Goal: Task Accomplishment & Management: Complete application form

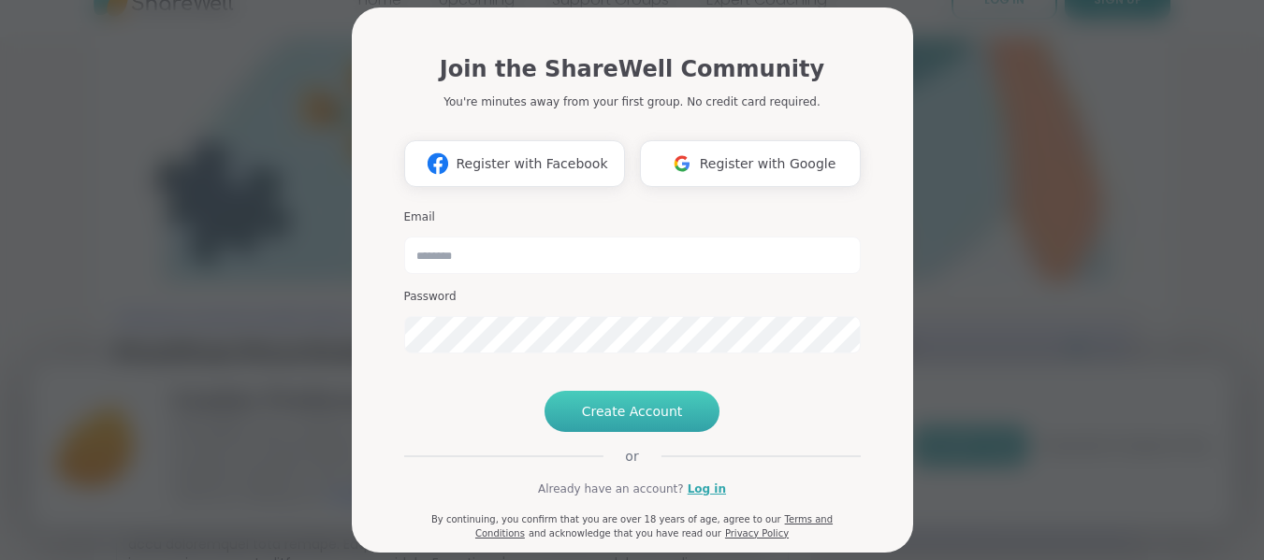
click at [646, 421] on span "Create Account" at bounding box center [632, 411] width 101 height 19
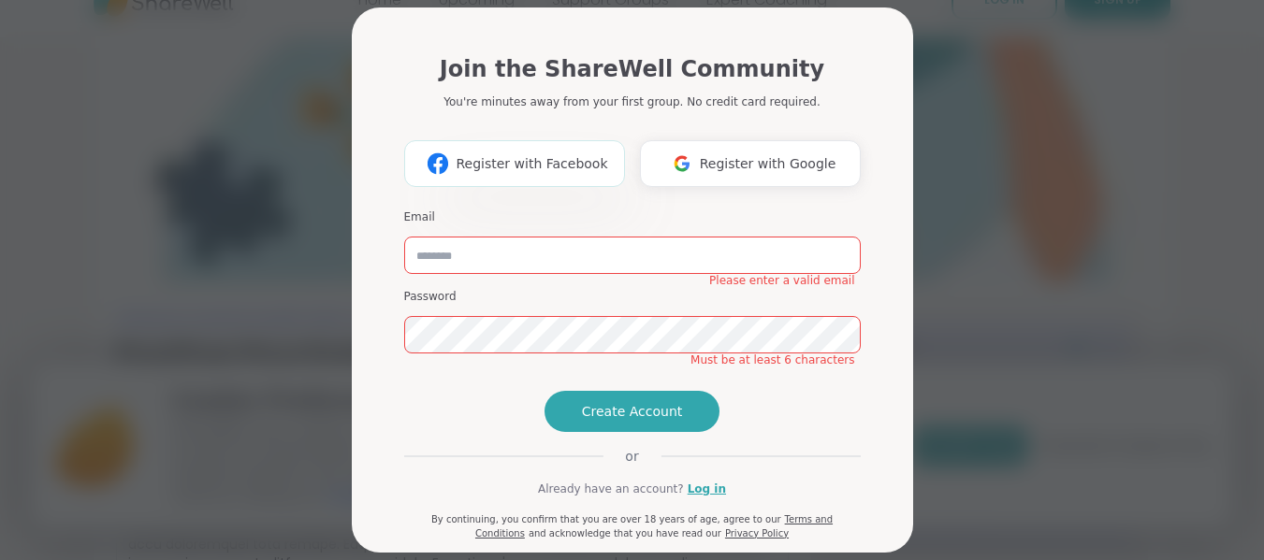
click at [493, 172] on span "Register with Facebook" at bounding box center [531, 164] width 152 height 20
click at [549, 254] on input "email" at bounding box center [632, 255] width 456 height 37
type input "**********"
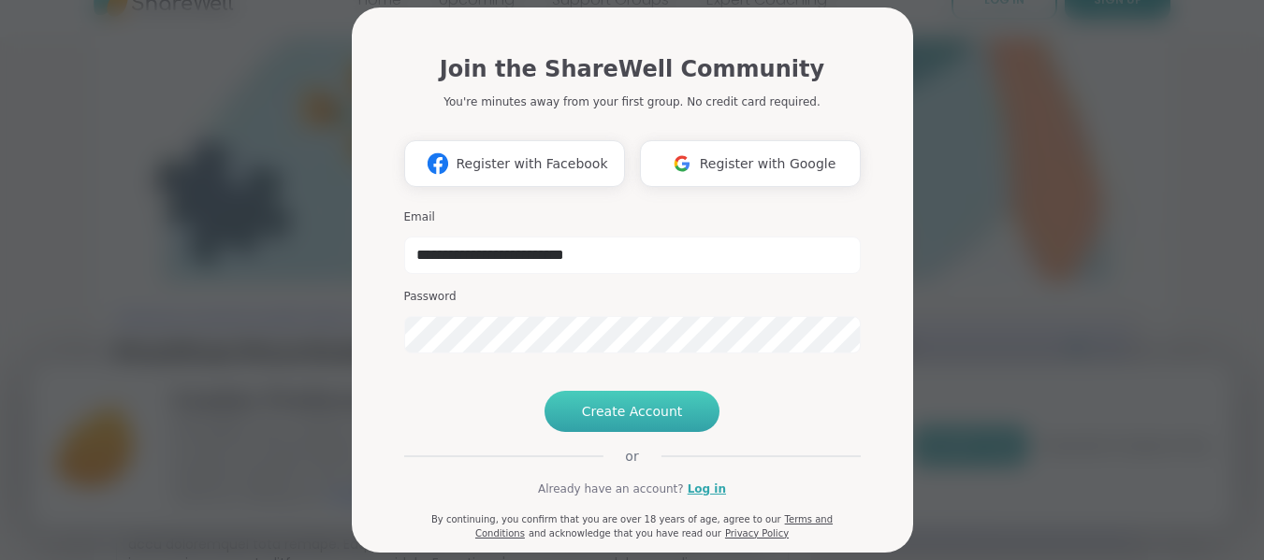
click at [610, 421] on span "Create Account" at bounding box center [632, 411] width 101 height 19
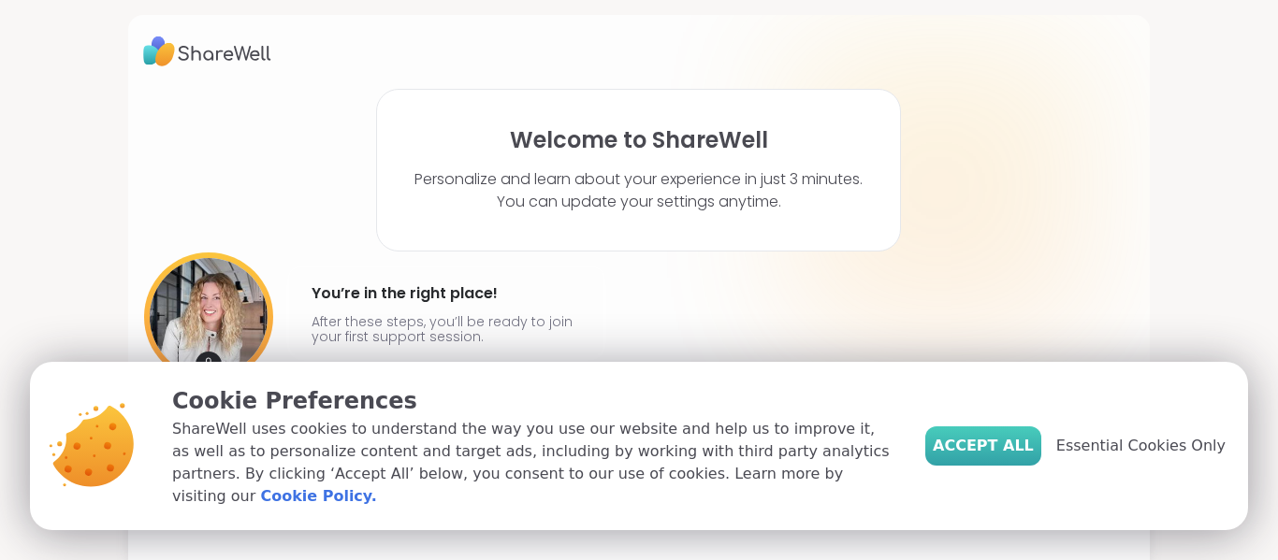
click at [1010, 457] on span "Accept All" at bounding box center [982, 446] width 101 height 22
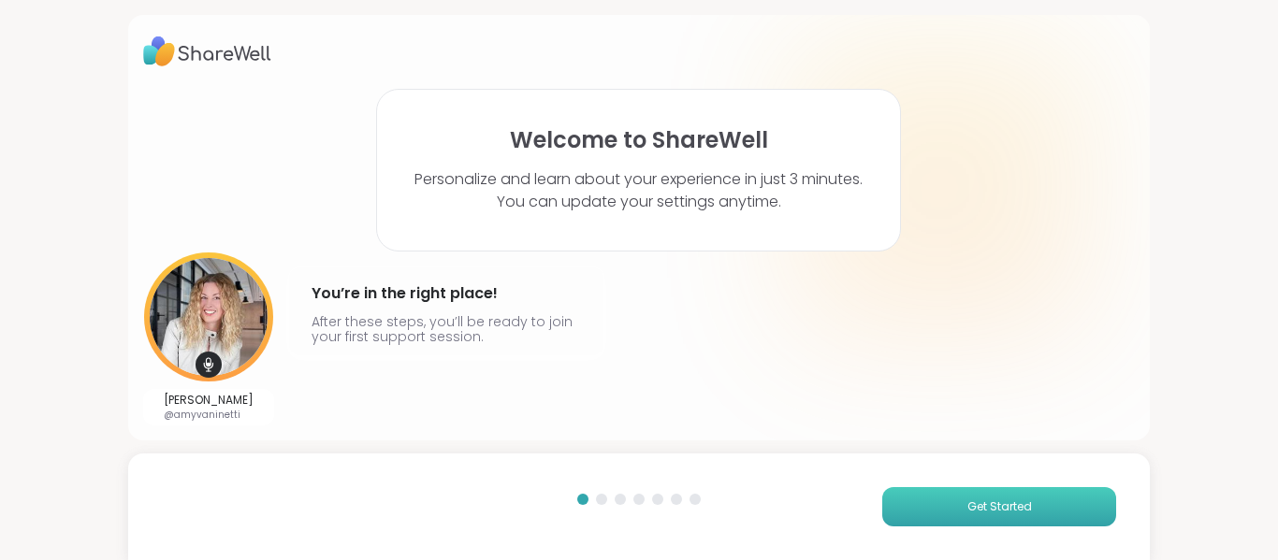
click at [982, 510] on span "Get Started" at bounding box center [999, 506] width 65 height 17
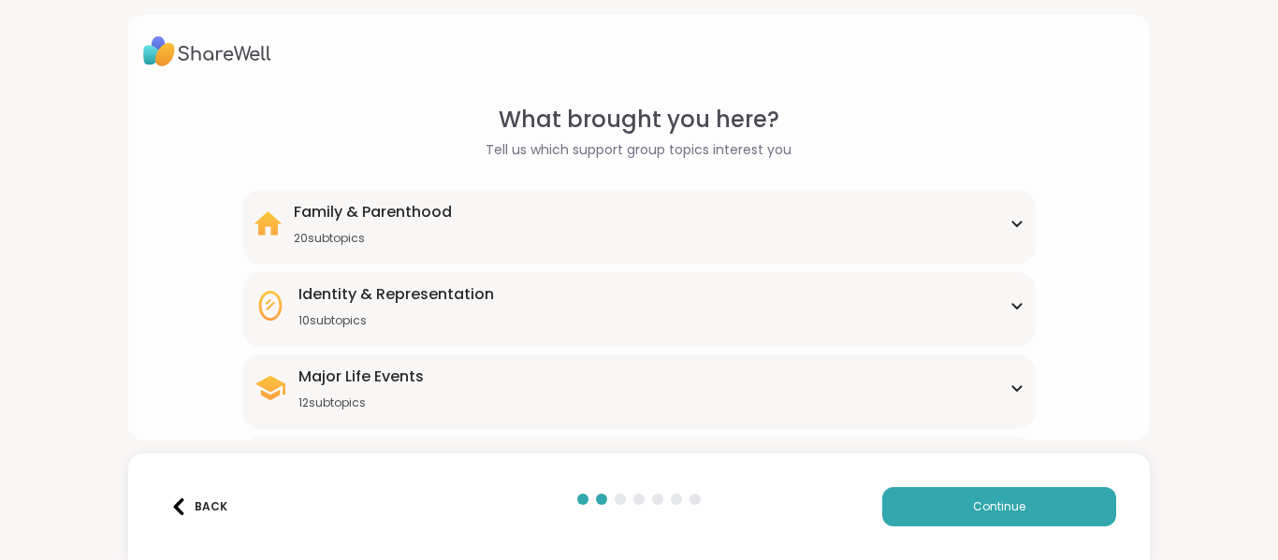
click at [1006, 393] on div "Major Life Events 12 subtopics" at bounding box center [639, 388] width 772 height 45
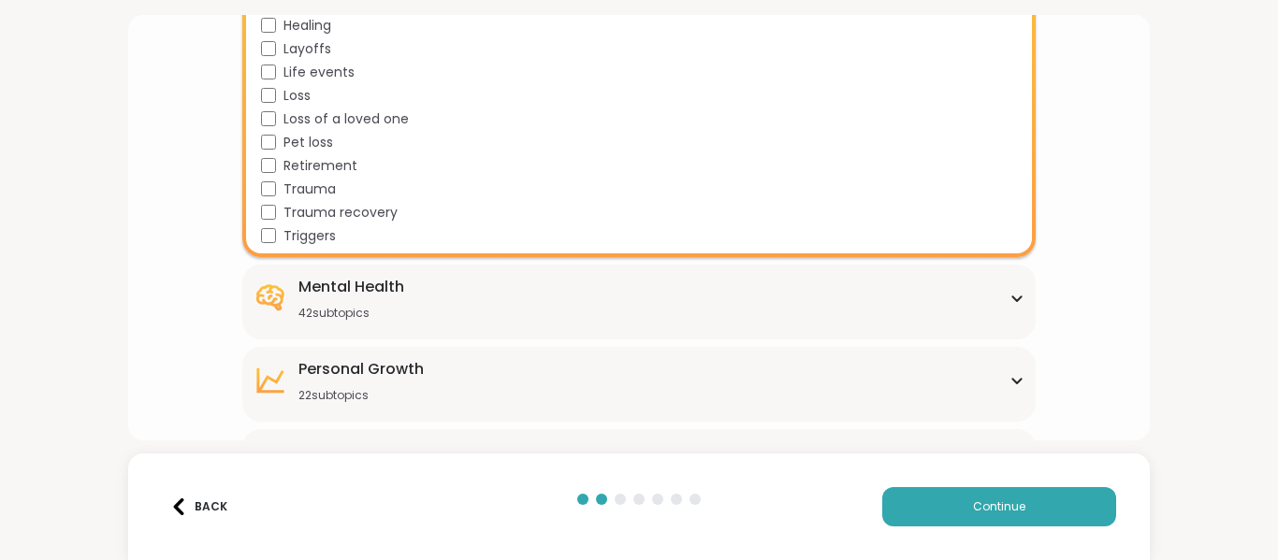
scroll to position [486, 0]
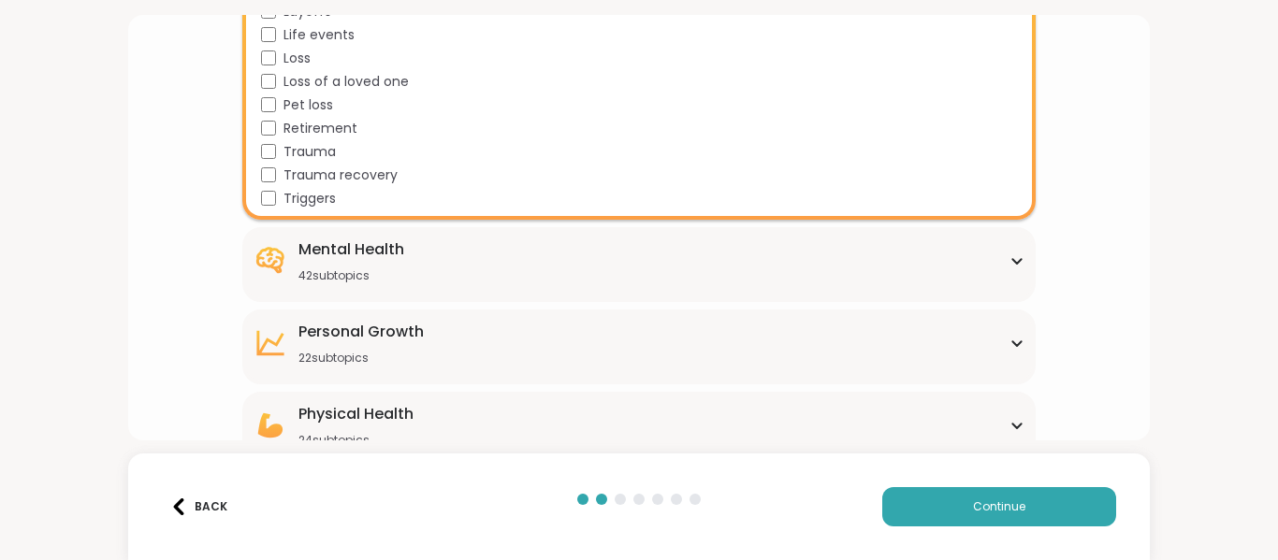
click at [1009, 258] on icon at bounding box center [1016, 260] width 15 height 9
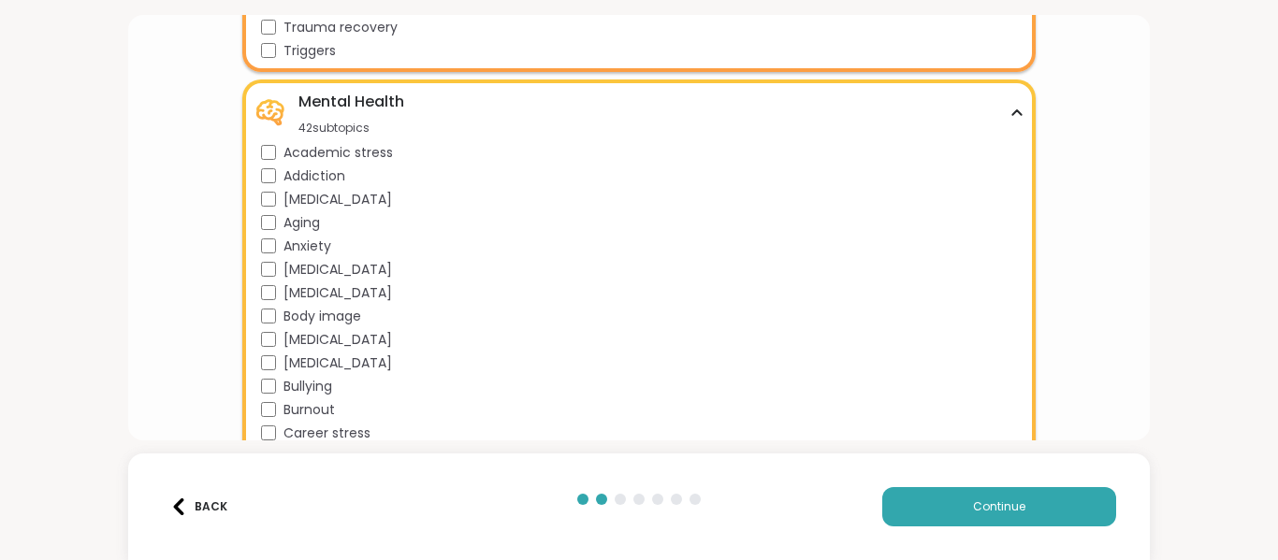
scroll to position [636, 0]
click at [268, 253] on div "Anxiety" at bounding box center [643, 245] width 764 height 20
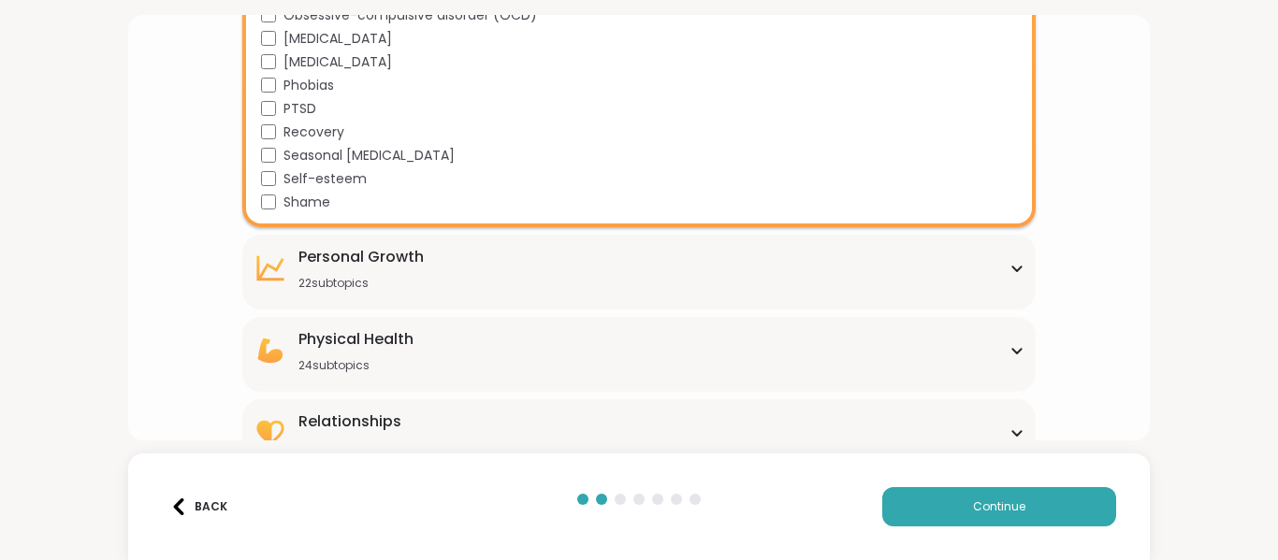
scroll to position [1530, 0]
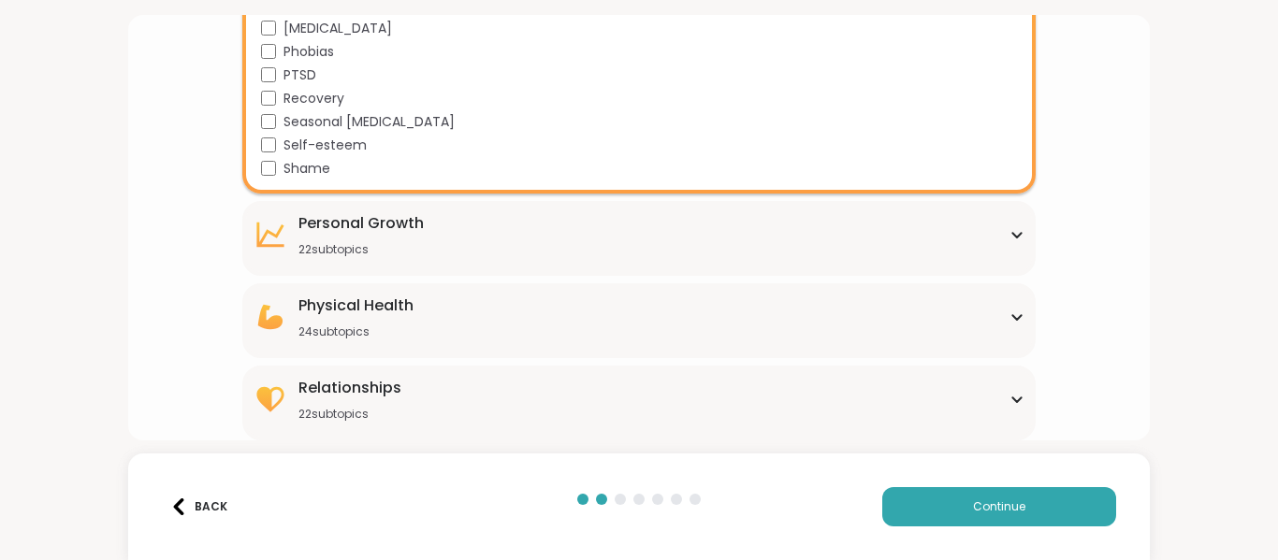
click at [298, 395] on div "Relationships" at bounding box center [349, 388] width 103 height 22
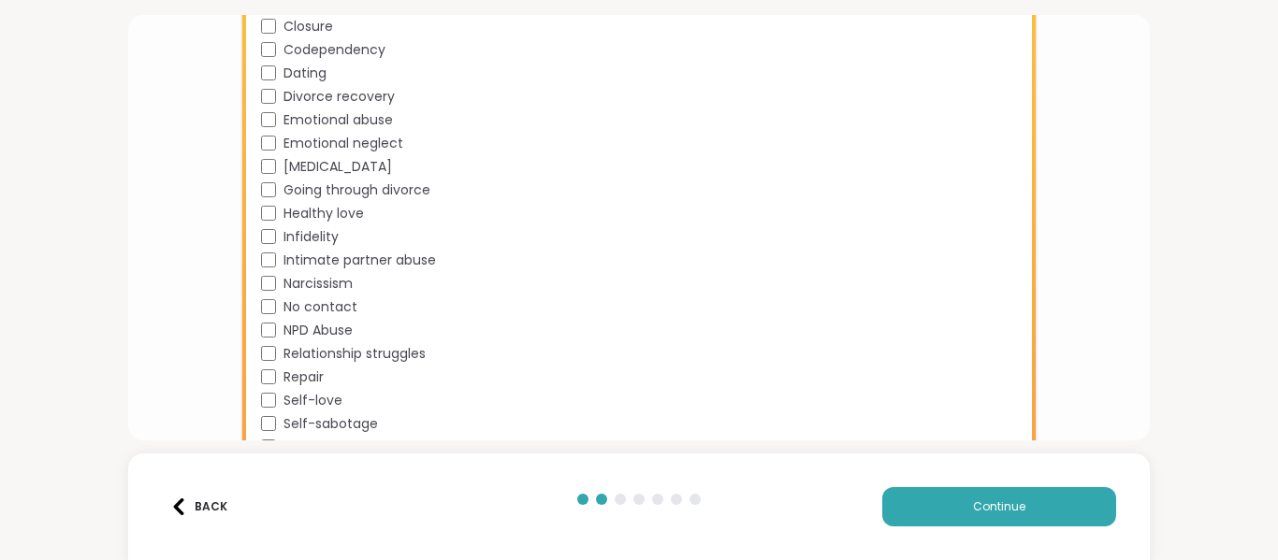
scroll to position [2041, 0]
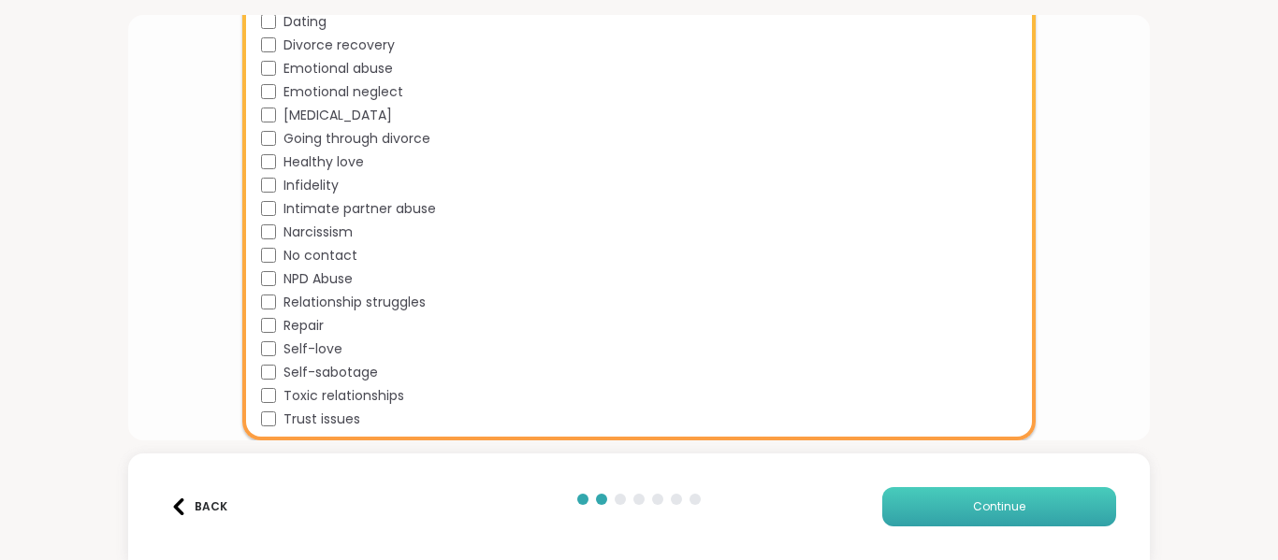
click at [1006, 503] on span "Continue" at bounding box center [999, 506] width 52 height 17
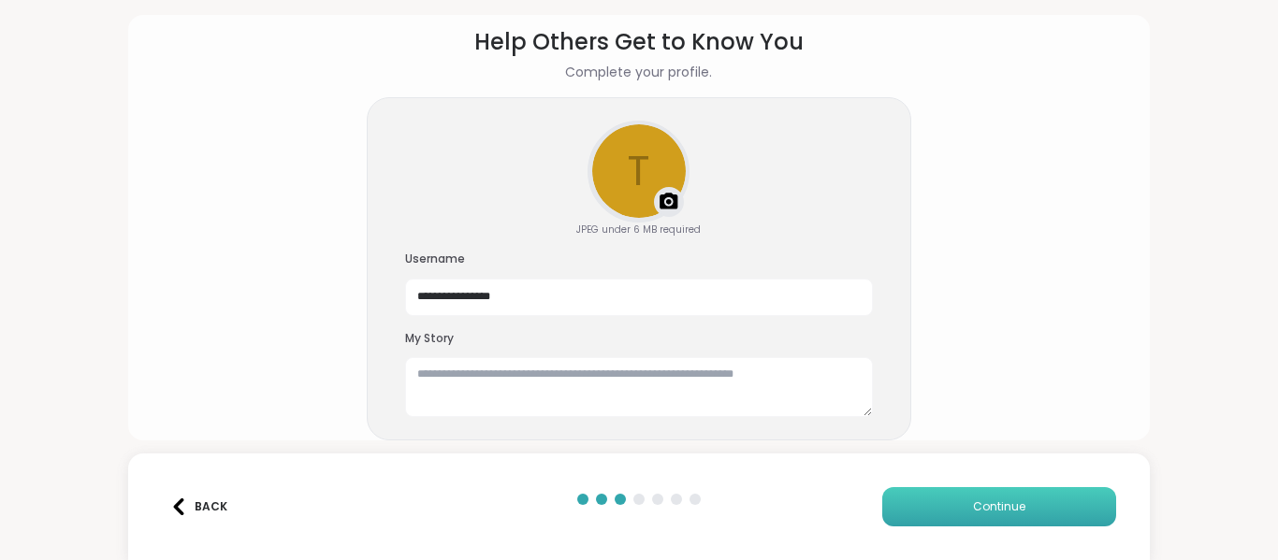
scroll to position [78, 0]
click at [417, 384] on textarea at bounding box center [639, 387] width 468 height 60
type textarea "**********"
click at [932, 503] on button "Continue" at bounding box center [999, 506] width 234 height 39
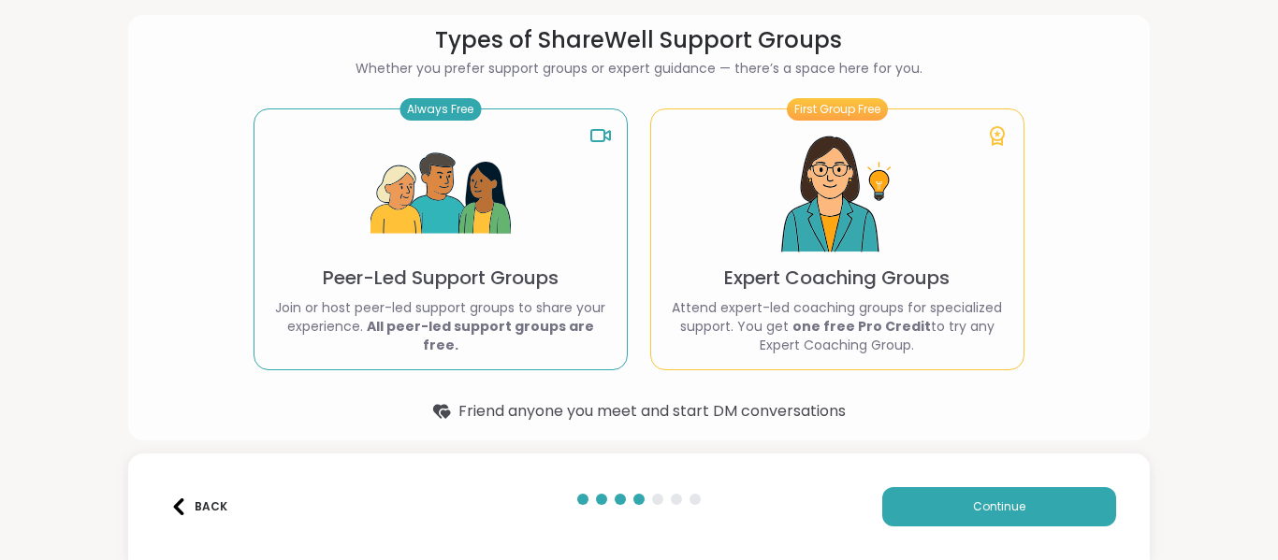
click at [396, 273] on p "Peer-Led Support Groups" at bounding box center [441, 278] width 236 height 26
click at [985, 511] on span "Continue" at bounding box center [999, 506] width 52 height 17
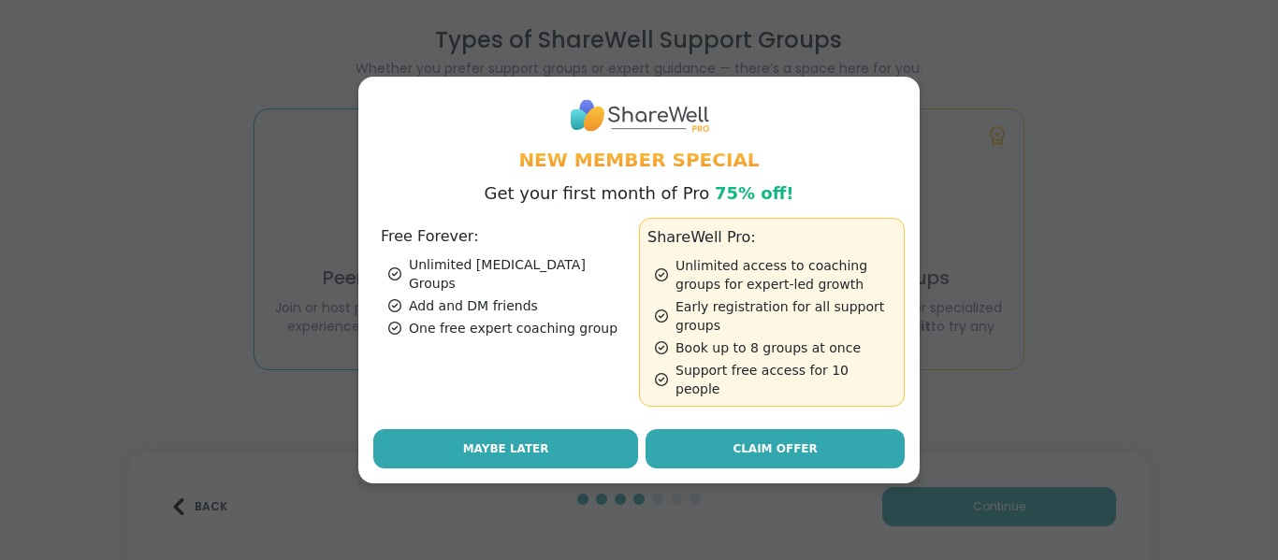
click at [538, 435] on button "Maybe Later" at bounding box center [505, 448] width 265 height 39
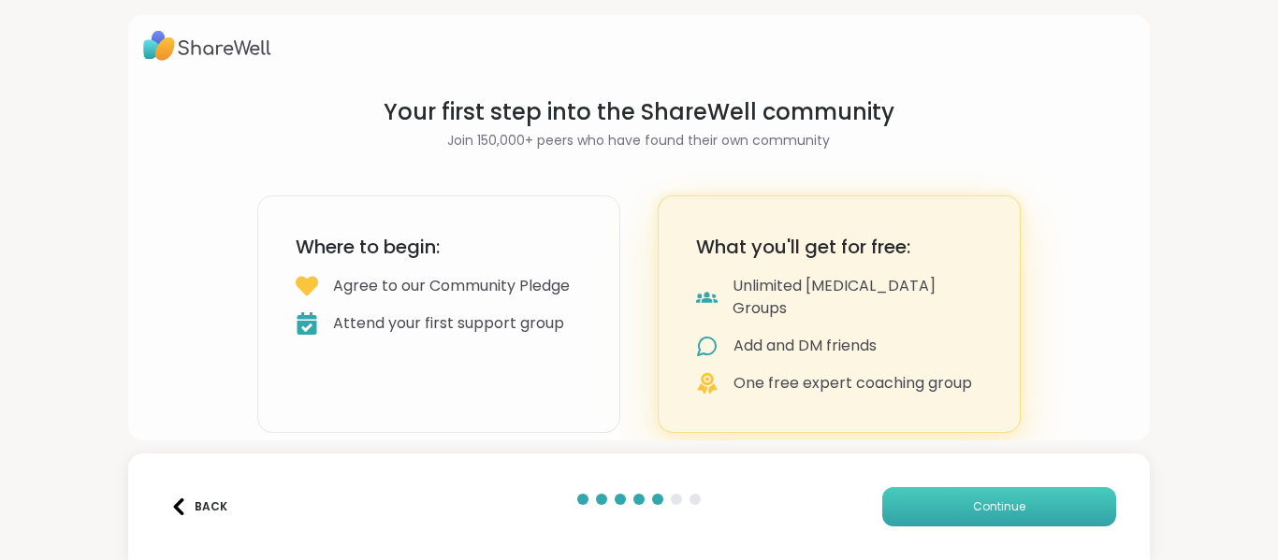
click at [990, 509] on span "Continue" at bounding box center [999, 506] width 52 height 17
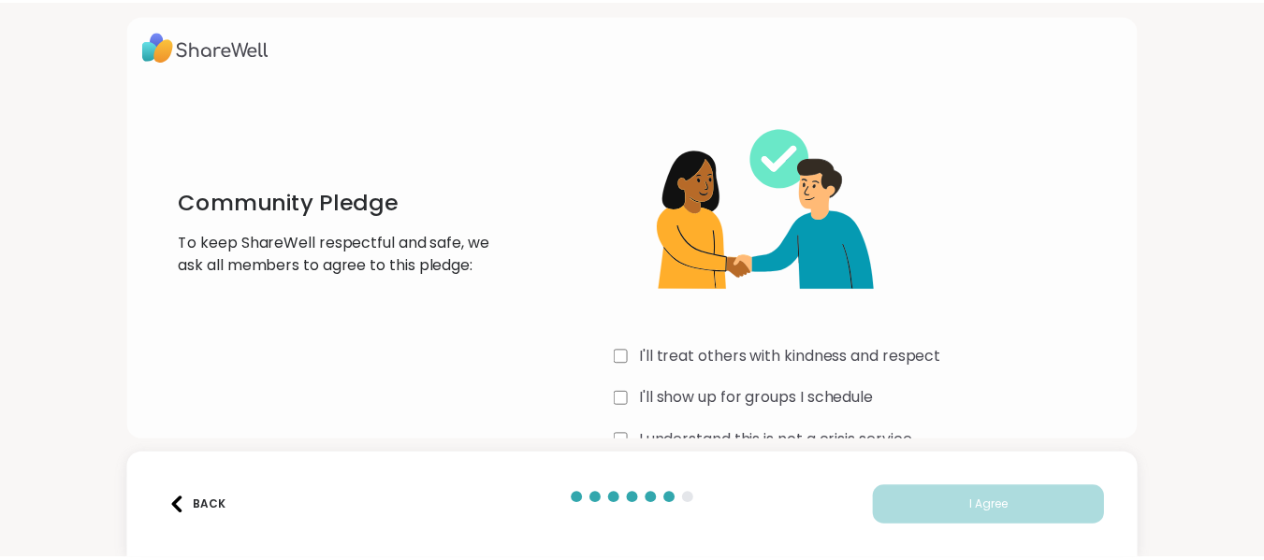
scroll to position [43, 0]
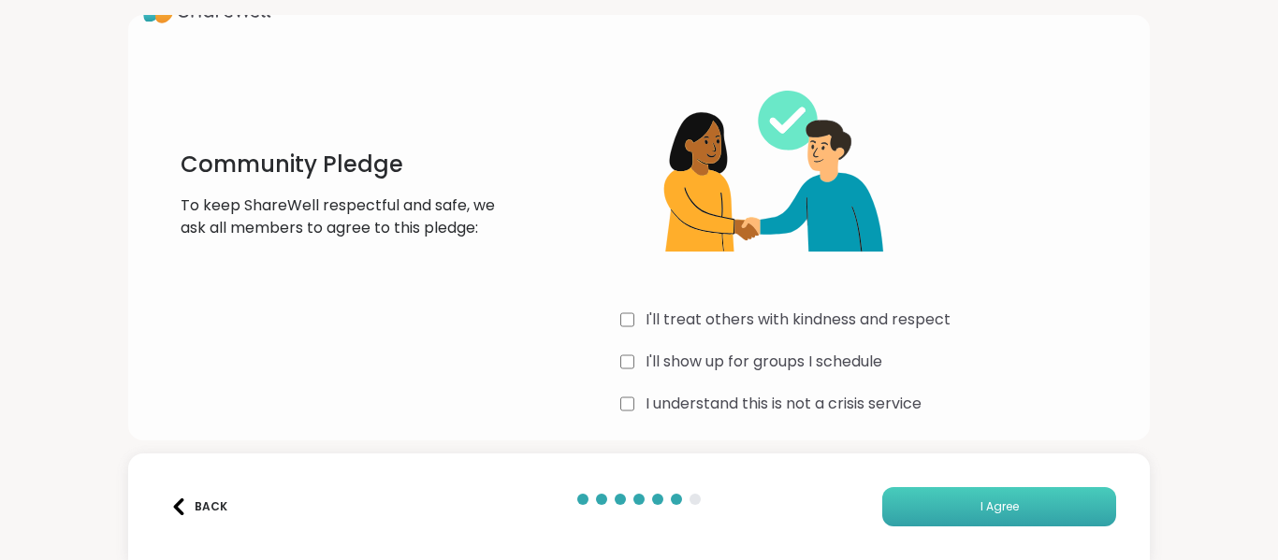
click at [947, 512] on button "I Agree" at bounding box center [999, 506] width 234 height 39
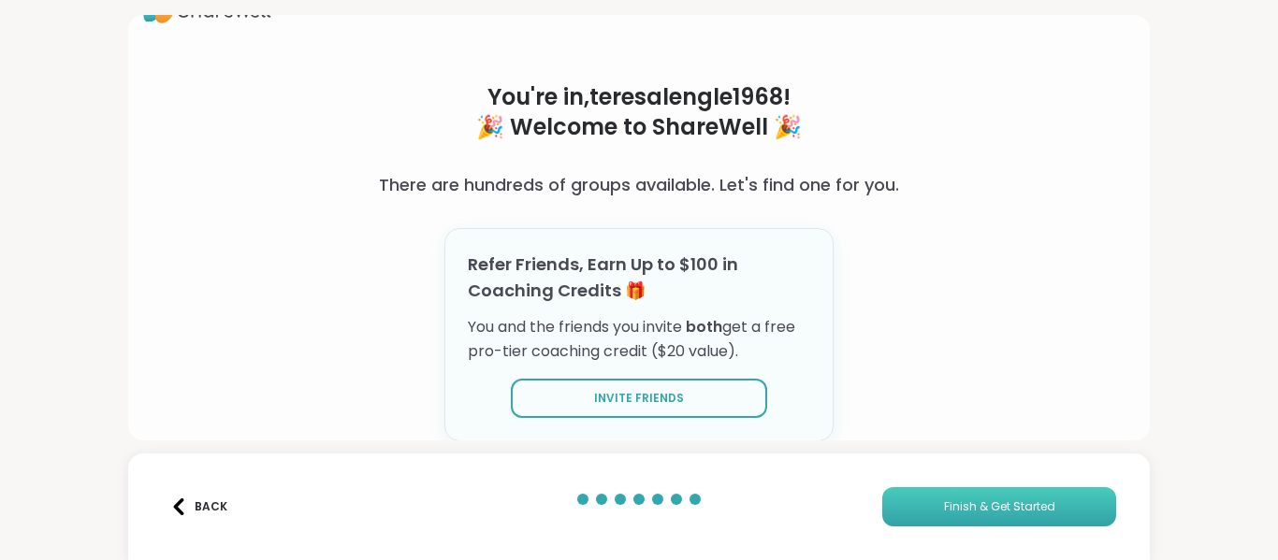
click at [947, 512] on span "Finish & Get Started" at bounding box center [999, 506] width 111 height 17
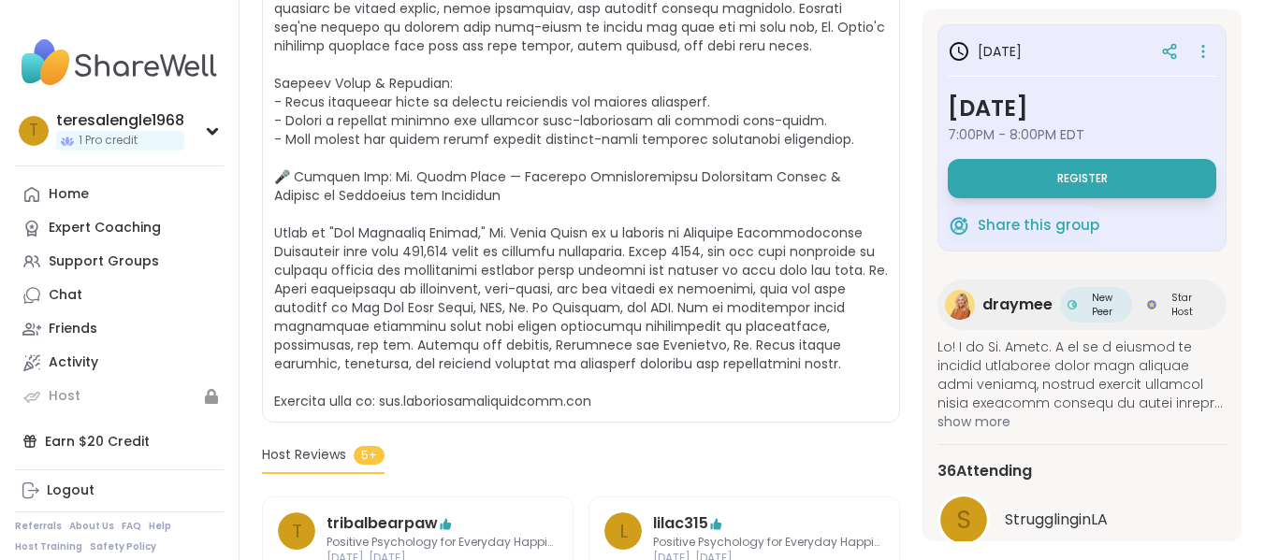
scroll to position [599, 0]
